Goal: Information Seeking & Learning: Learn about a topic

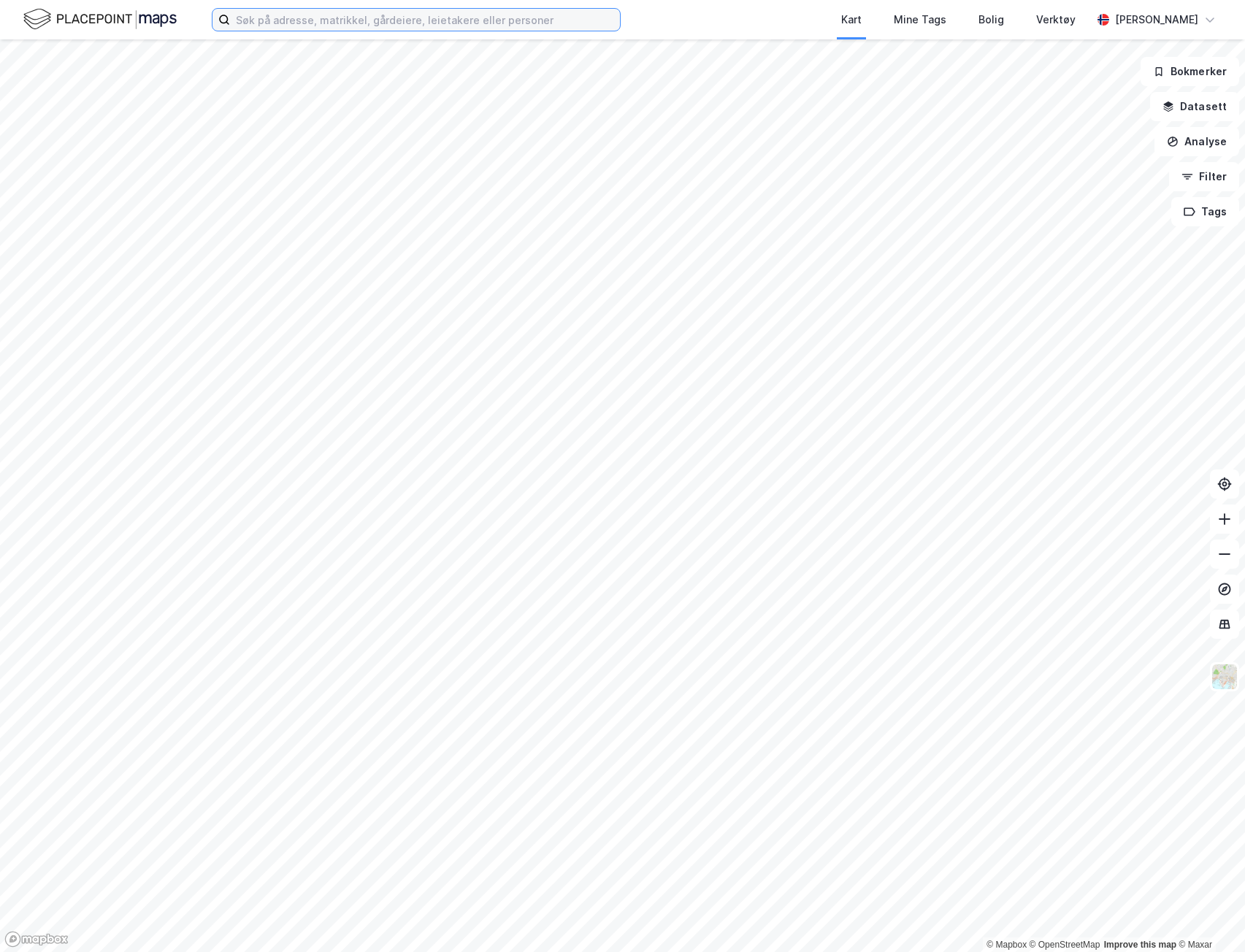
click at [422, 25] on input at bounding box center [425, 19] width 390 height 22
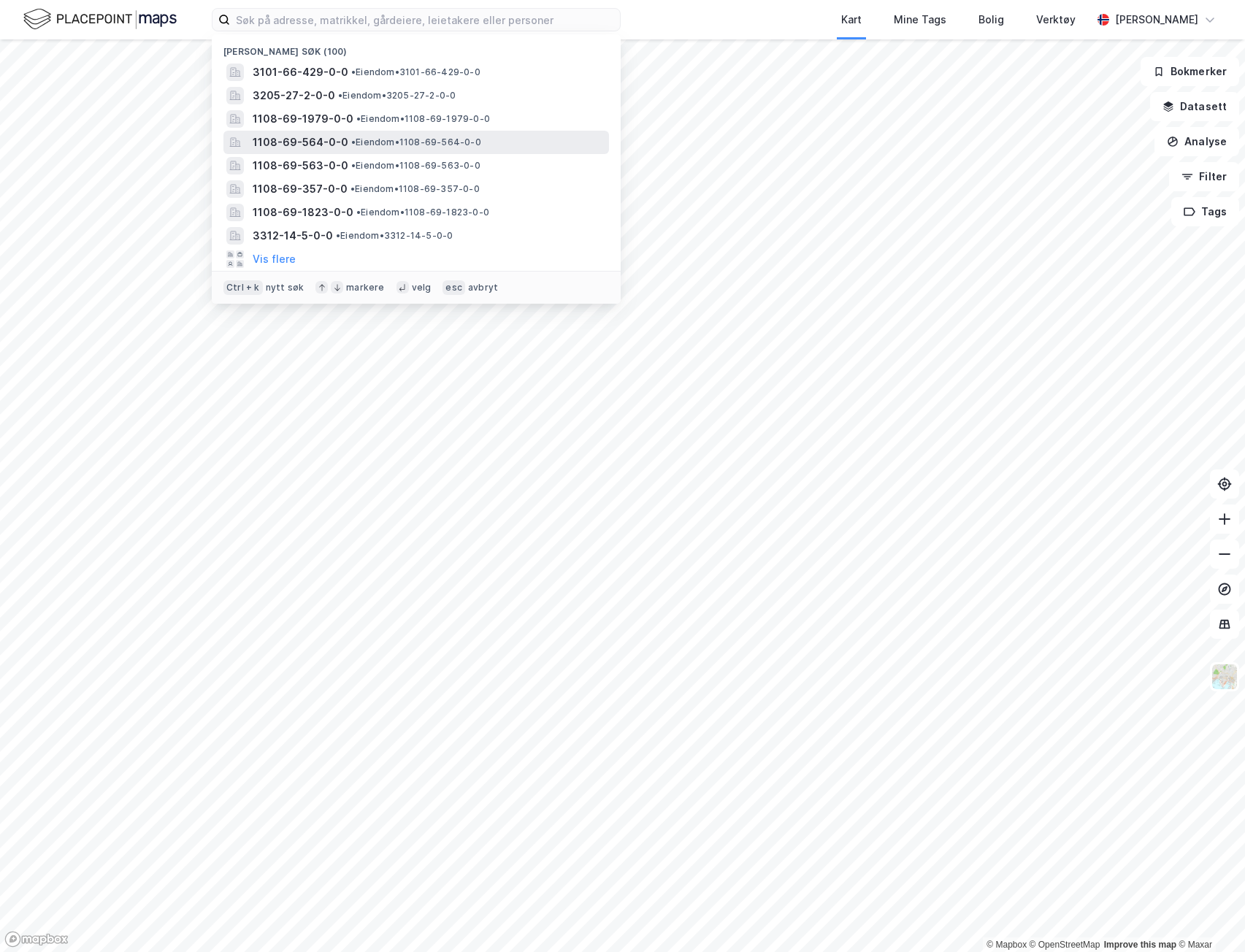
click at [360, 147] on span "• Eiendom • 1108-69-564-0-0" at bounding box center [416, 142] width 130 height 12
